Goal: Task Accomplishment & Management: Manage account settings

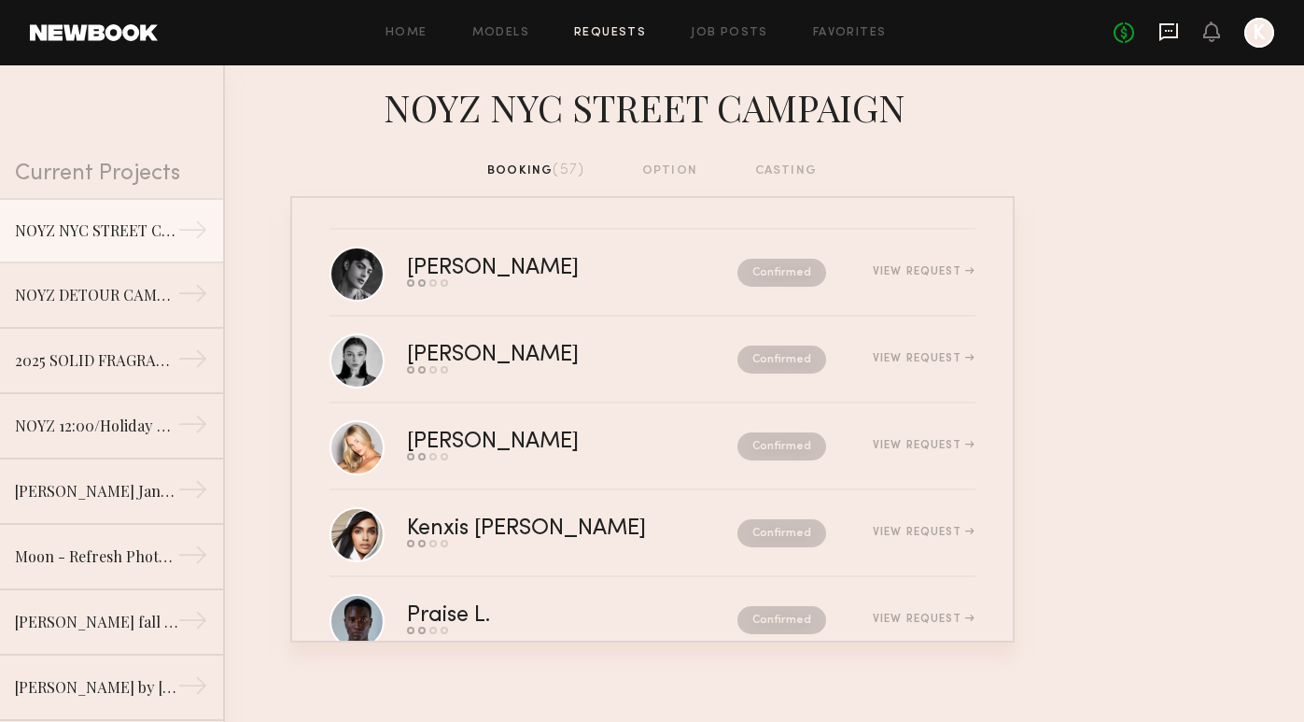
click at [1168, 29] on icon at bounding box center [1169, 31] width 21 height 21
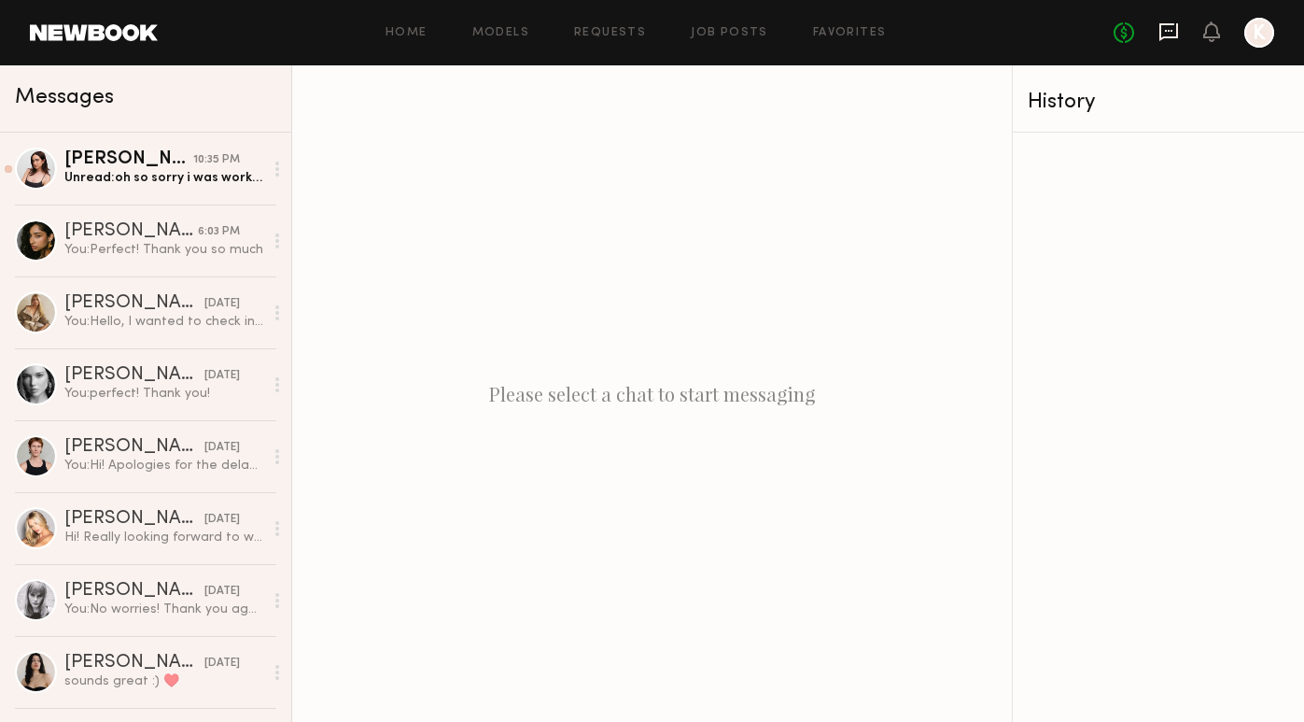
click at [1167, 34] on icon at bounding box center [1169, 31] width 21 height 21
click at [624, 31] on link "Requests" at bounding box center [610, 33] width 72 height 12
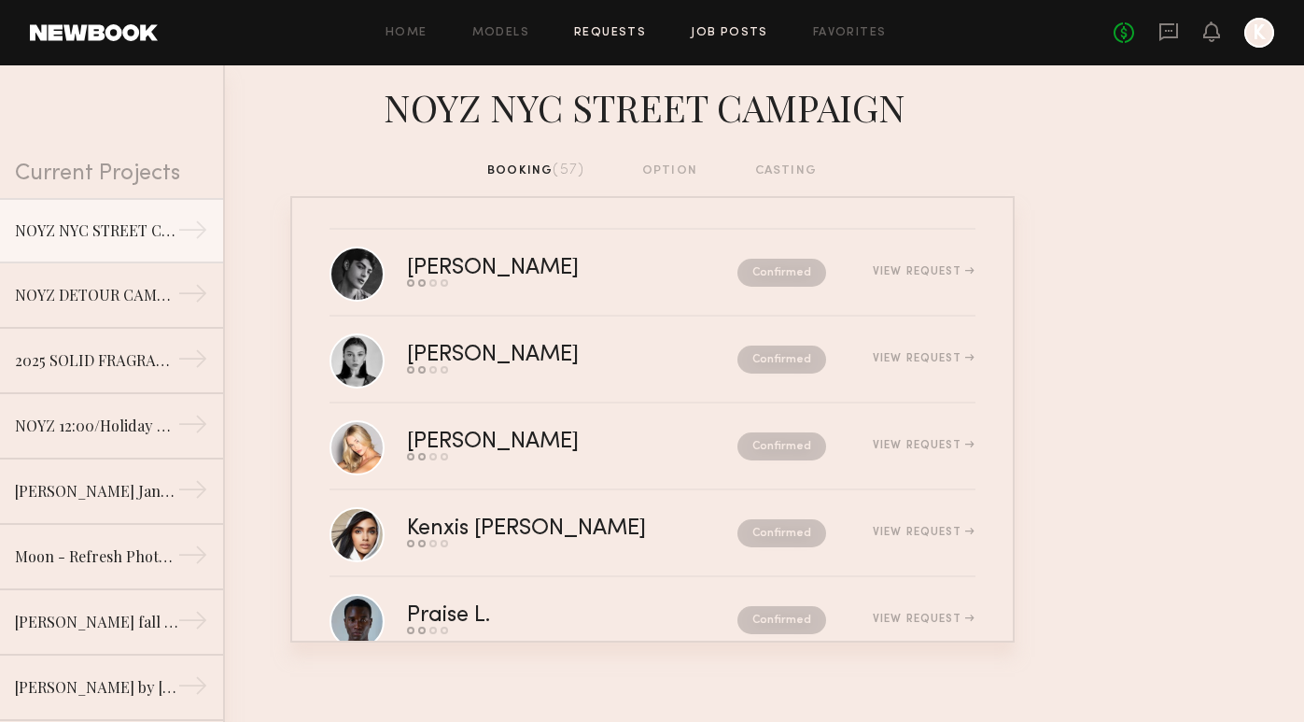
click at [723, 30] on link "Job Posts" at bounding box center [729, 33] width 77 height 12
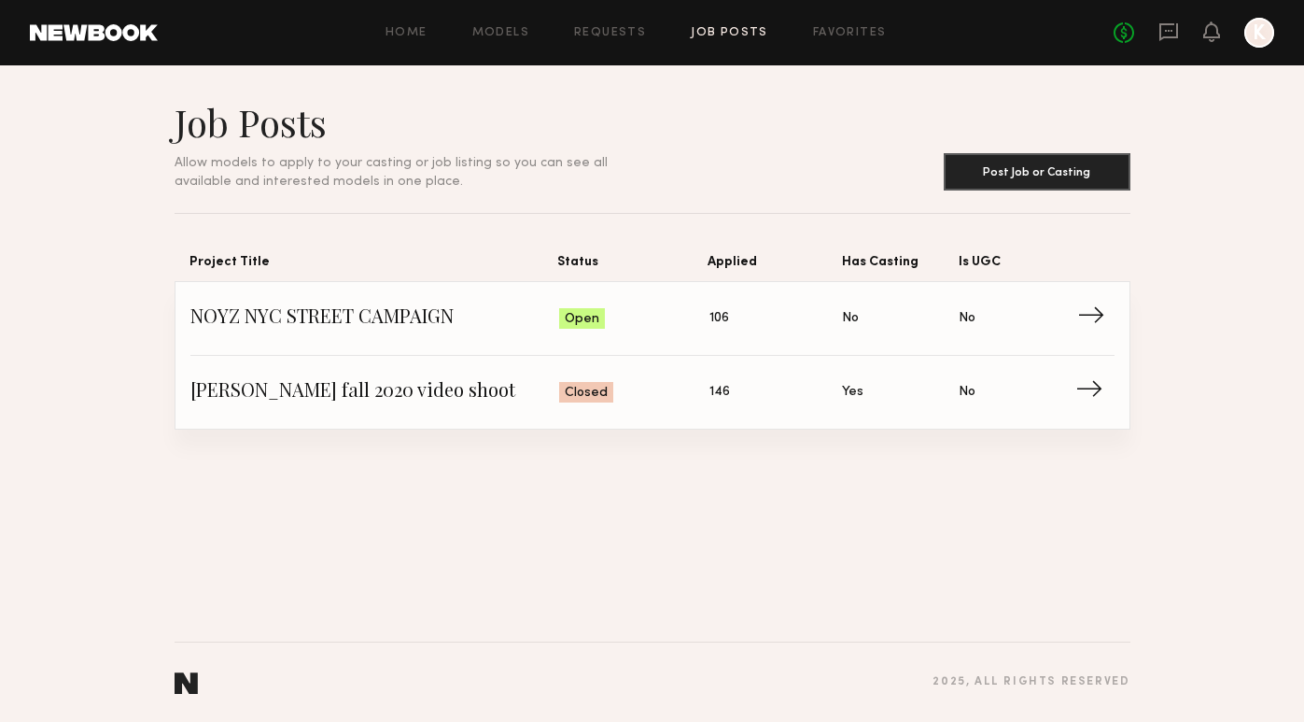
click at [398, 317] on span "NOYZ NYC STREET CAMPAIGN" at bounding box center [375, 318] width 370 height 28
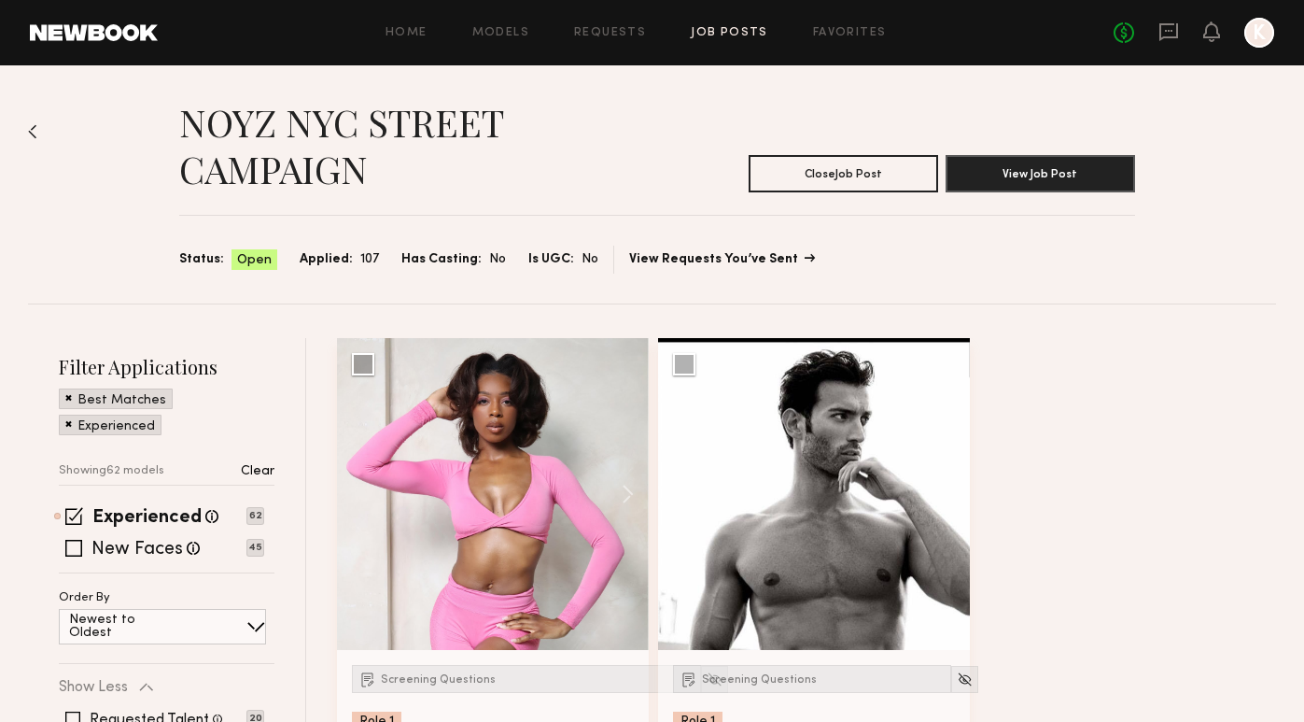
click at [709, 263] on link "View Requests You’ve Sent" at bounding box center [721, 259] width 184 height 13
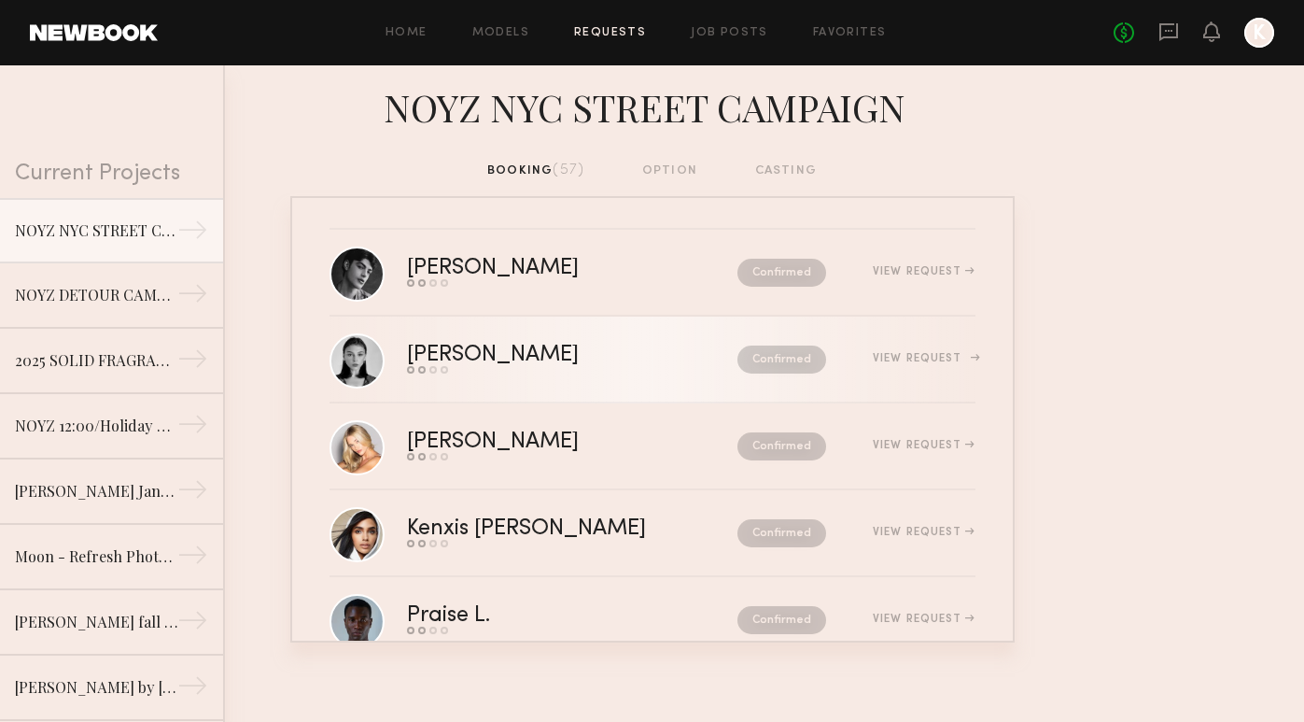
click at [556, 334] on link "[PERSON_NAME] Send request Model response Review hours worked Pay model Confirm…" at bounding box center [653, 359] width 646 height 87
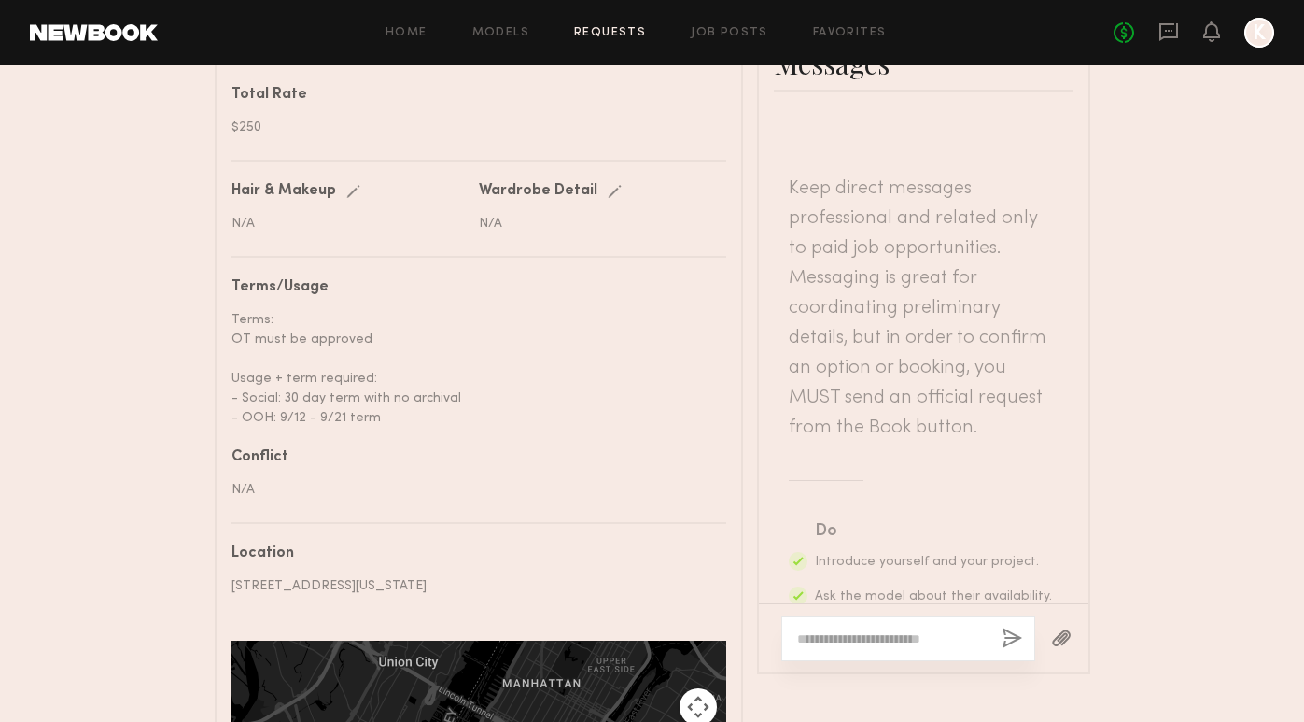
scroll to position [999, 0]
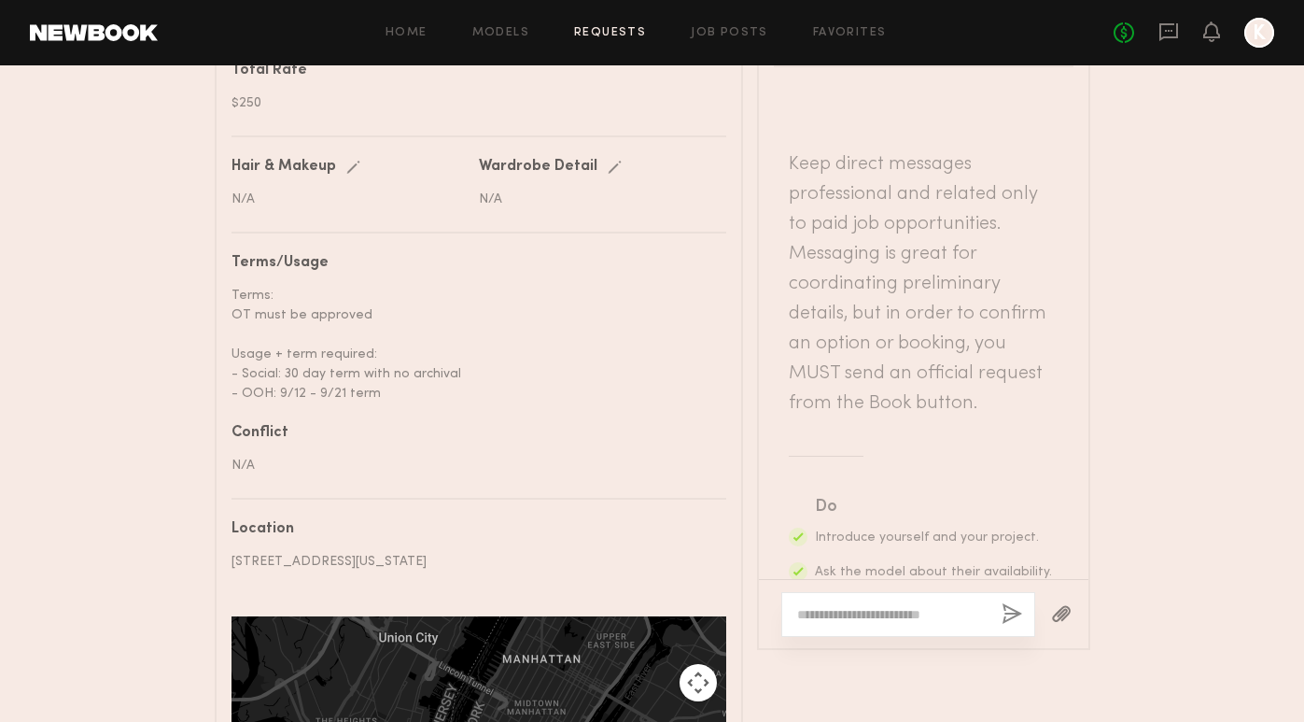
drag, startPoint x: 434, startPoint y: 541, endPoint x: 201, endPoint y: 535, distance: 233.5
copy div "[STREET_ADDRESS][US_STATE]"
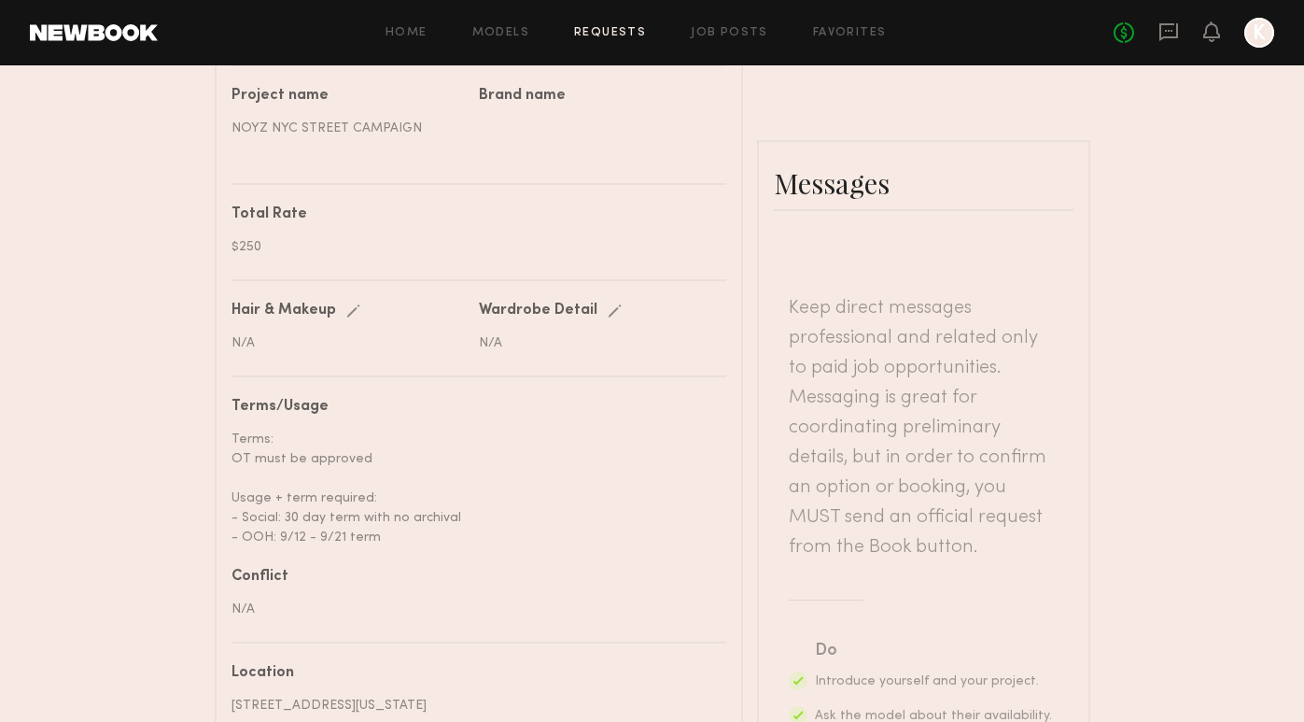
click at [1208, 355] on div "Send request Model response Review hours worked Pay model Booking Request [PERS…" at bounding box center [652, 141] width 1304 height 1832
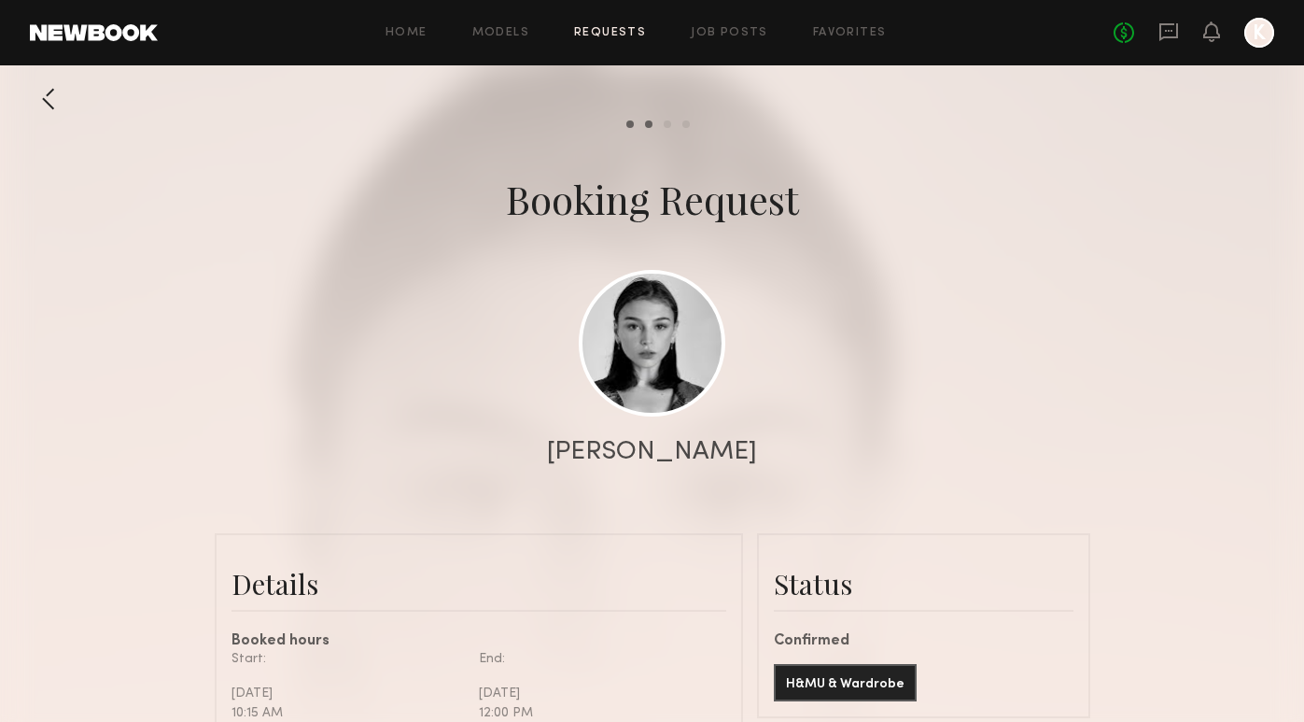
scroll to position [0, 0]
